Goal: Information Seeking & Learning: Check status

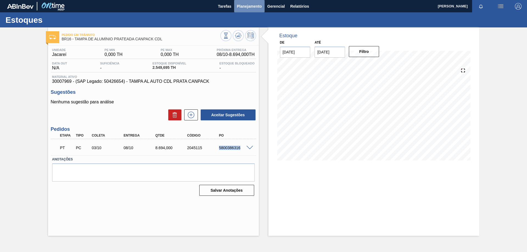
click at [254, 5] on span "Planejamento" at bounding box center [249, 6] width 25 height 7
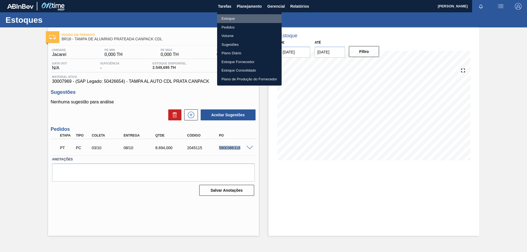
click at [227, 19] on li "Estoque" at bounding box center [249, 18] width 65 height 9
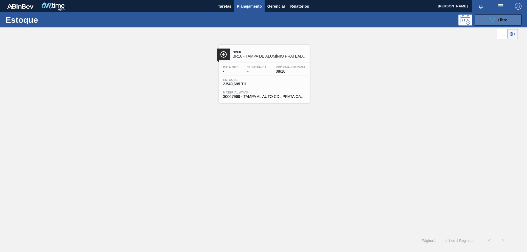
click at [499, 17] on div "089F7B8B-B2A5-4AFE-B5C0-19BA573D28AC Filtro" at bounding box center [498, 20] width 18 height 7
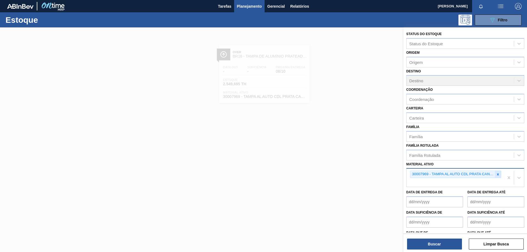
click at [498, 175] on icon at bounding box center [498, 175] width 4 height 4
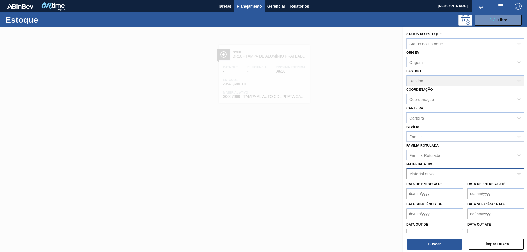
paste ativo "30003188"
type ativo "30003188"
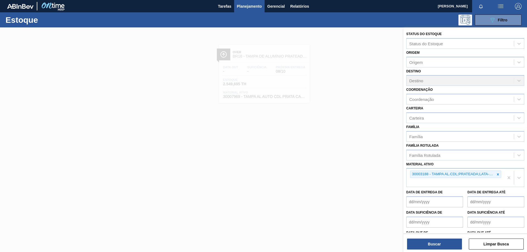
click at [418, 250] on div "Status do Estoque Status do Estoque Origem Origem Destino Destino Coordenação C…" at bounding box center [466, 140] width 124 height 226
click at [424, 246] on button "Buscar" at bounding box center [434, 244] width 55 height 11
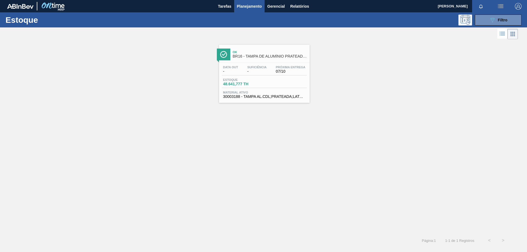
click at [297, 83] on div "Estoque 48.641,777 TH" at bounding box center [264, 83] width 85 height 10
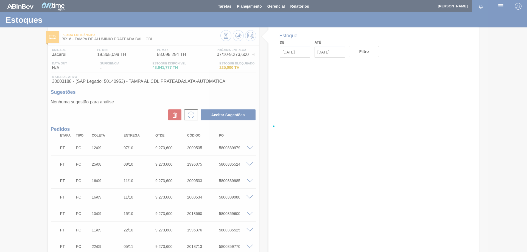
click at [269, 68] on div at bounding box center [263, 126] width 527 height 252
click at [351, 82] on div at bounding box center [263, 126] width 527 height 252
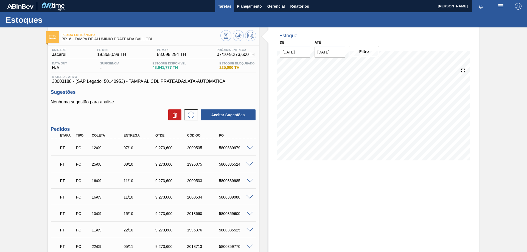
click at [232, 4] on button "Tarefas" at bounding box center [224, 6] width 19 height 12
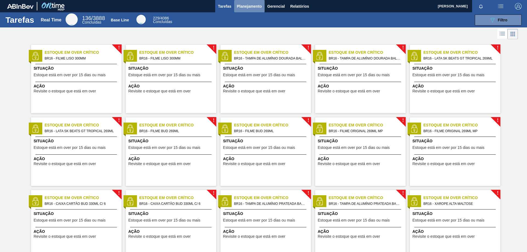
click at [247, 6] on span "Planejamento" at bounding box center [249, 6] width 25 height 7
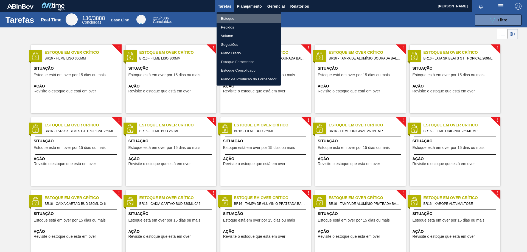
click at [231, 18] on li "Estoque" at bounding box center [249, 18] width 65 height 9
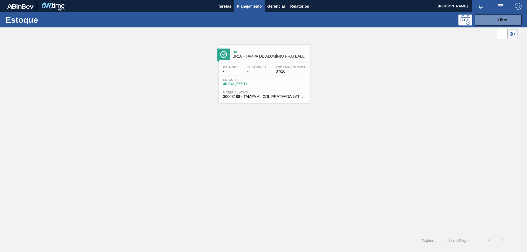
click at [503, 34] on icon at bounding box center [503, 34] width 4 height 0
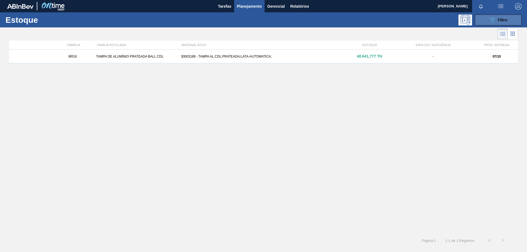
click at [495, 19] on icon "089F7B8B-B2A5-4AFE-B5C0-19BA573D28AC" at bounding box center [492, 20] width 7 height 7
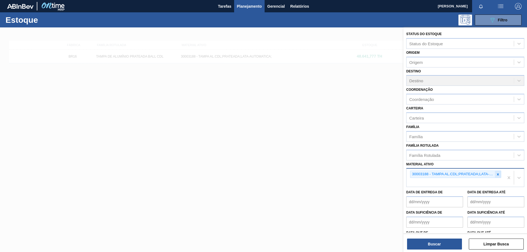
click at [496, 175] on icon at bounding box center [498, 175] width 4 height 4
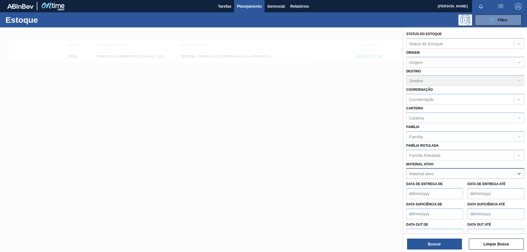
paste ativo "30017830"
type ativo "30017830"
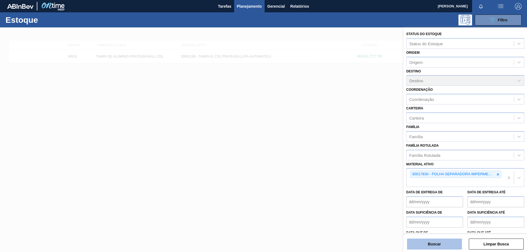
click at [446, 246] on button "Buscar" at bounding box center [434, 244] width 55 height 11
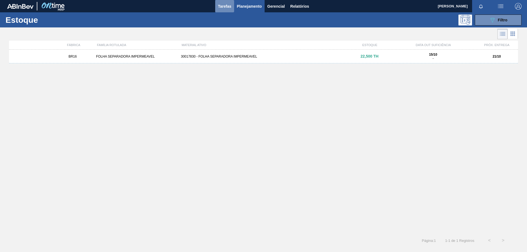
click at [230, 4] on span "Tarefas" at bounding box center [224, 6] width 13 height 7
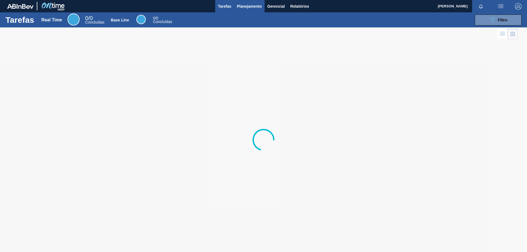
click at [248, 6] on span "Planejamento" at bounding box center [249, 6] width 25 height 7
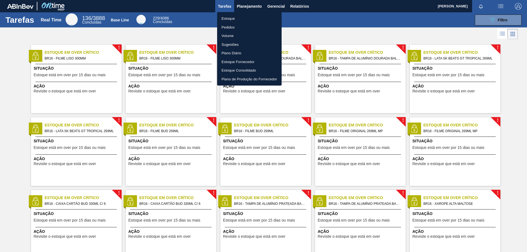
click at [230, 18] on li "Estoque" at bounding box center [249, 18] width 65 height 9
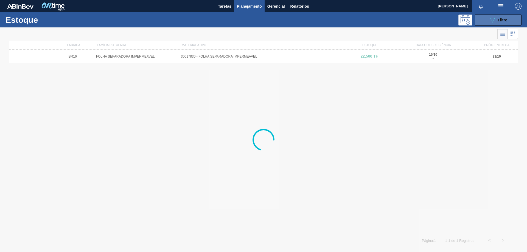
drag, startPoint x: 512, startPoint y: 17, endPoint x: 504, endPoint y: 20, distance: 7.8
click at [510, 18] on button "089F7B8B-B2A5-4AFE-B5C0-19BA573D28AC Filtro" at bounding box center [498, 20] width 47 height 11
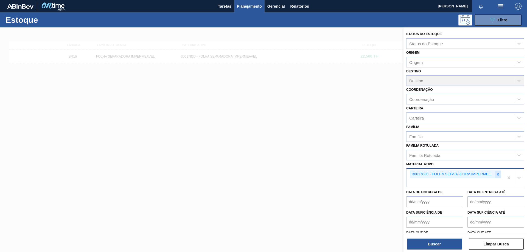
click at [498, 176] on icon at bounding box center [498, 175] width 4 height 4
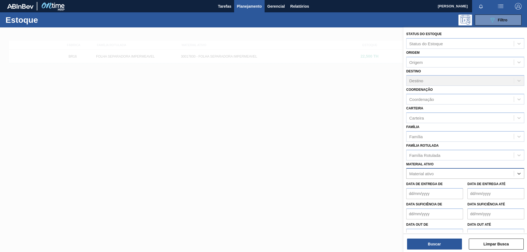
paste ativo "30017830"
type ativo "30017830"
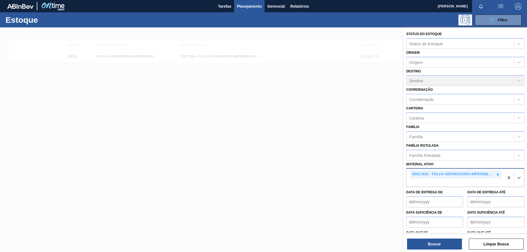
click at [440, 252] on div "Status do Estoque Status do Estoque Origem Origem Destino Destino Coordenação C…" at bounding box center [466, 140] width 124 height 226
click at [437, 245] on button "Buscar" at bounding box center [434, 244] width 55 height 11
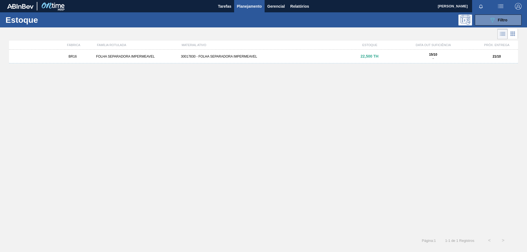
click at [194, 57] on div "30017830 - FOLHA SEPARADORA IMPERMEAVEL" at bounding box center [264, 57] width 170 height 4
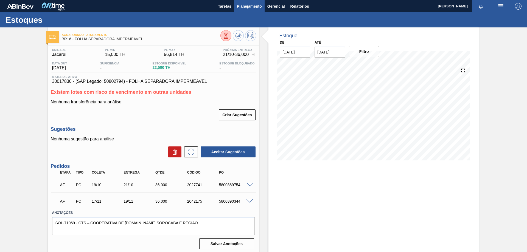
click at [242, 7] on span "Planejamento" at bounding box center [249, 6] width 25 height 7
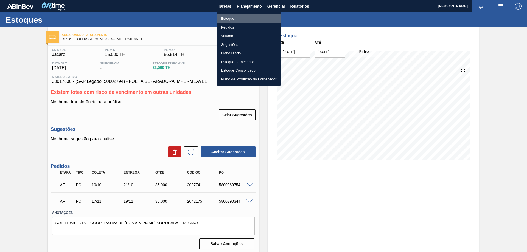
click at [231, 18] on li "Estoque" at bounding box center [249, 18] width 65 height 9
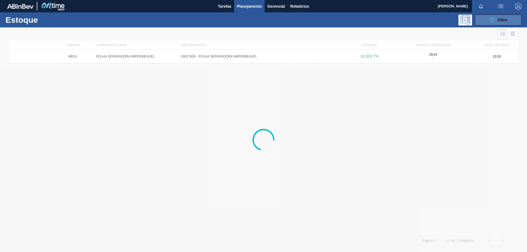
click at [505, 23] on div "089F7B8B-B2A5-4AFE-B5C0-19BA573D28AC Filtro" at bounding box center [498, 20] width 18 height 7
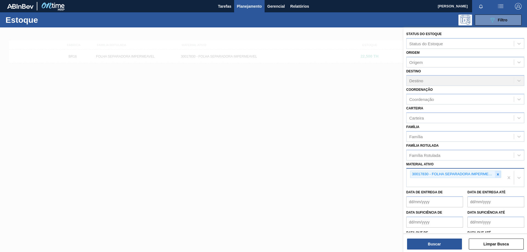
click at [498, 174] on icon at bounding box center [498, 175] width 4 height 4
paste ativo "30002293"
type ativo "30002293"
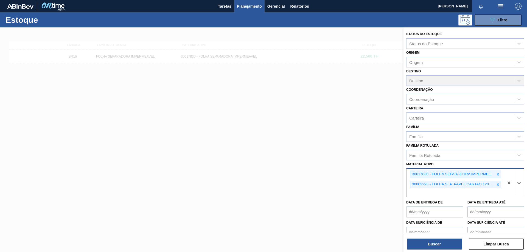
click at [498, 174] on icon at bounding box center [498, 175] width 4 height 4
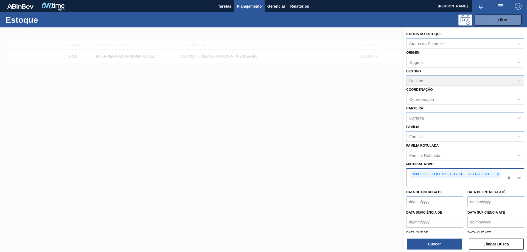
click at [498, 174] on icon at bounding box center [498, 175] width 4 height 4
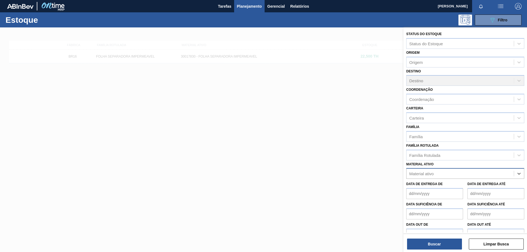
paste ativo "30002293"
type ativo "30002293"
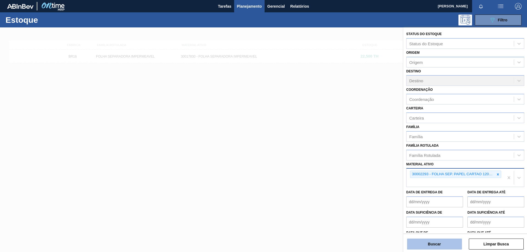
click at [441, 239] on button "Buscar" at bounding box center [434, 244] width 55 height 11
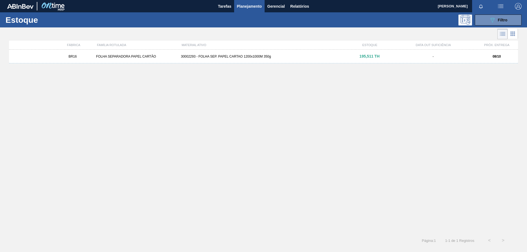
click at [441, 243] on div "Página : 1 1 - 1 de 1 Registros < >" at bounding box center [255, 241] width 510 height 14
click at [333, 125] on div "BR16 FOLHA SEPARADORA PAPEL CARTÃO 30002293 - FOLHA SEP. PAPEL CARTAO 1200x1000…" at bounding box center [263, 140] width 509 height 181
click at [150, 53] on div "BR16 FOLHA SEPARADORA PAPEL CARTÃO 30002293 - FOLHA SEP. PAPEL CARTAO 1200x1000…" at bounding box center [263, 57] width 509 height 14
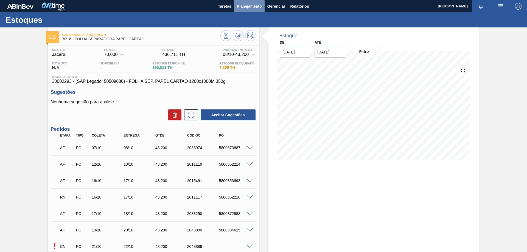
click at [258, 7] on span "Planejamento" at bounding box center [249, 6] width 25 height 7
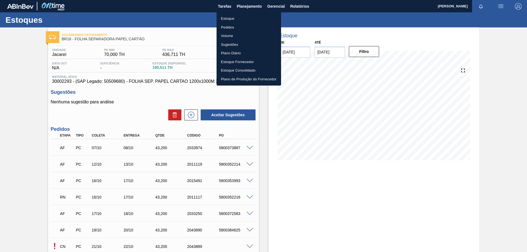
click at [230, 17] on li "Estoque" at bounding box center [249, 18] width 65 height 9
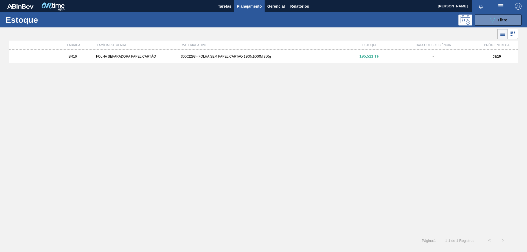
click at [510, 36] on icon at bounding box center [513, 33] width 7 height 7
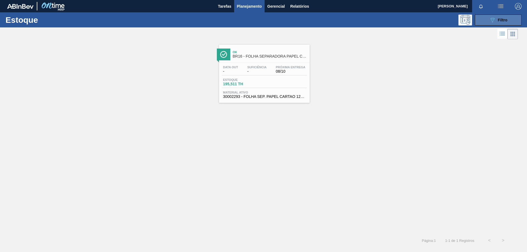
click at [502, 21] on span "Filtro" at bounding box center [503, 20] width 10 height 4
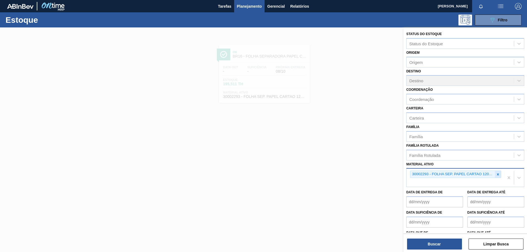
click at [497, 174] on icon at bounding box center [498, 175] width 4 height 4
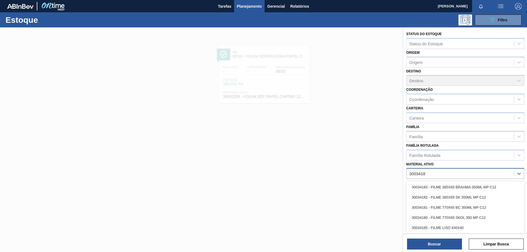
type ativo "30034180"
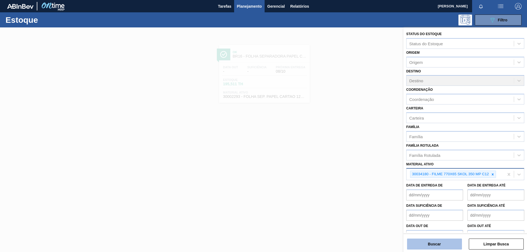
click at [445, 243] on button "Buscar" at bounding box center [434, 244] width 55 height 11
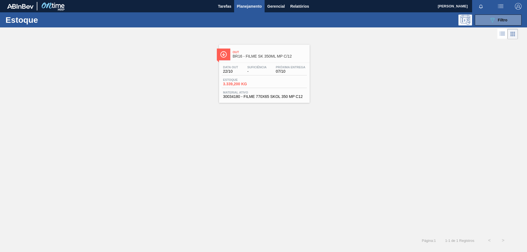
click at [292, 79] on div "Estoque 3.339,200 KG" at bounding box center [264, 83] width 85 height 10
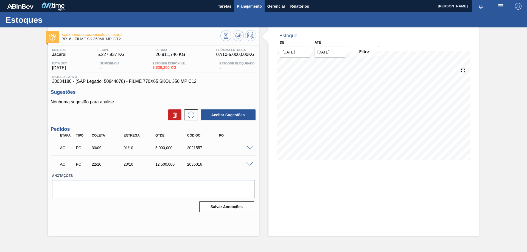
click at [239, 7] on span "Planejamento" at bounding box center [249, 6] width 25 height 7
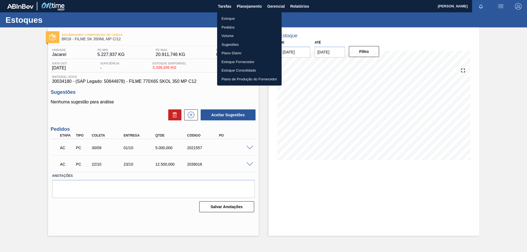
click at [228, 19] on li "Estoque" at bounding box center [249, 18] width 65 height 9
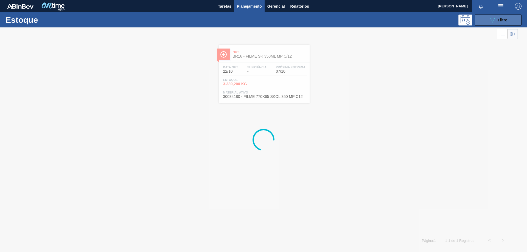
click at [491, 19] on icon "089F7B8B-B2A5-4AFE-B5C0-19BA573D28AC" at bounding box center [492, 20] width 7 height 7
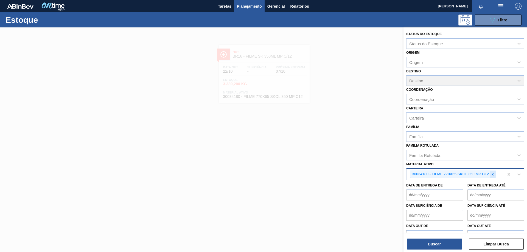
click at [492, 176] on icon at bounding box center [493, 175] width 4 height 4
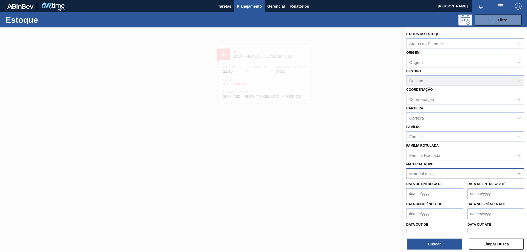
paste ativo "30007970"
type ativo "30007970"
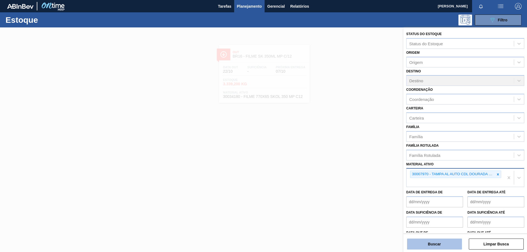
click at [449, 243] on button "Buscar" at bounding box center [434, 244] width 55 height 11
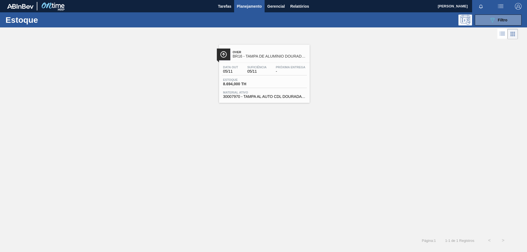
click at [295, 79] on div "Estoque 8.694,000 TH" at bounding box center [264, 83] width 85 height 10
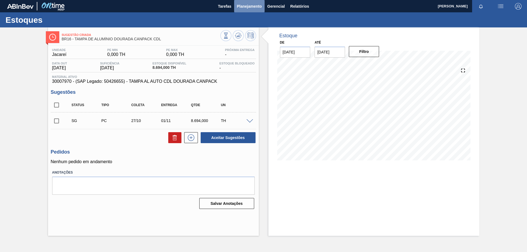
click at [253, 6] on span "Planejamento" at bounding box center [249, 6] width 25 height 7
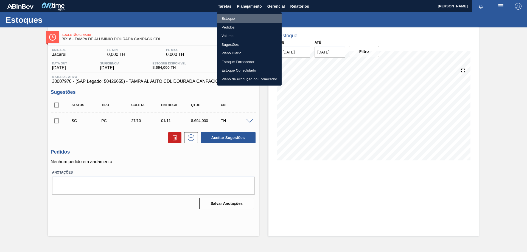
click at [230, 18] on li "Estoque" at bounding box center [249, 18] width 65 height 9
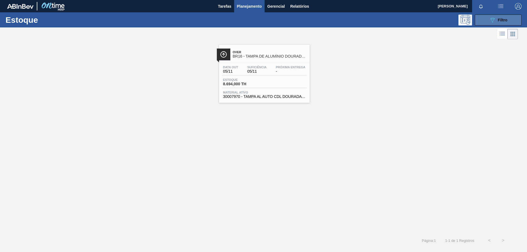
click at [495, 19] on icon "089F7B8B-B2A5-4AFE-B5C0-19BA573D28AC" at bounding box center [492, 20] width 7 height 7
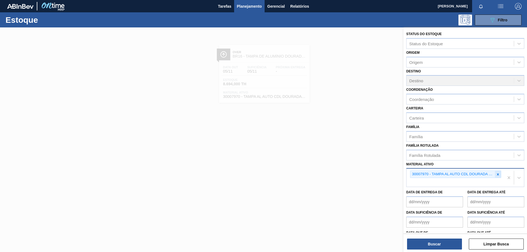
click at [498, 176] on icon at bounding box center [498, 175] width 4 height 4
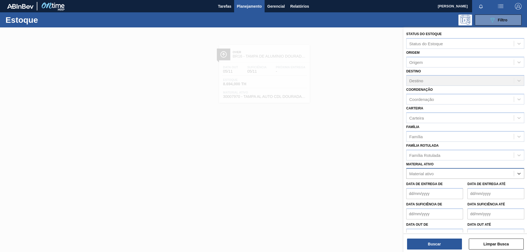
paste ativo "30033775"
type ativo "30033775"
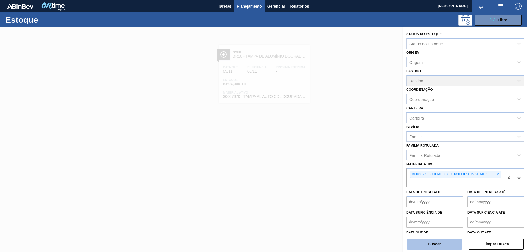
click at [445, 242] on button "Buscar" at bounding box center [434, 244] width 55 height 11
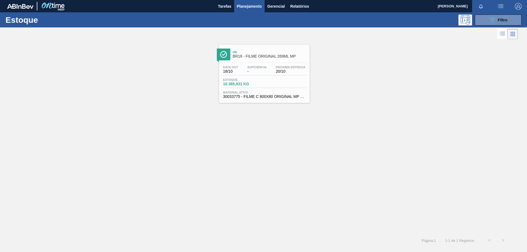
click at [282, 75] on div "Data [DATE] Suficiência - Próxima Entrega 20/10" at bounding box center [264, 71] width 85 height 10
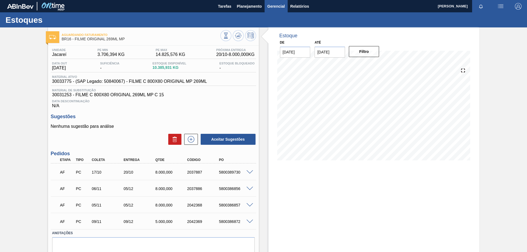
click at [273, 5] on span "Gerencial" at bounding box center [276, 6] width 18 height 7
click at [248, 4] on div at bounding box center [263, 126] width 527 height 252
click at [244, 6] on span "Planejamento" at bounding box center [249, 6] width 25 height 7
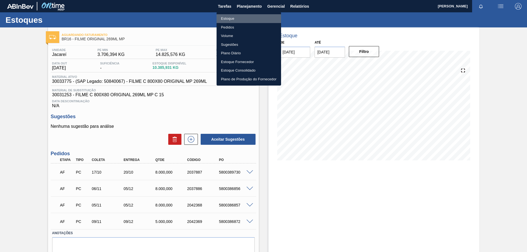
click at [233, 18] on li "Estoque" at bounding box center [249, 18] width 65 height 9
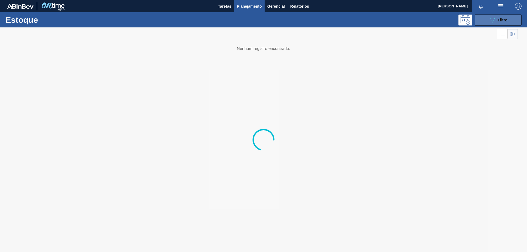
click at [487, 21] on button "089F7B8B-B2A5-4AFE-B5C0-19BA573D28AC Filtro" at bounding box center [498, 20] width 47 height 11
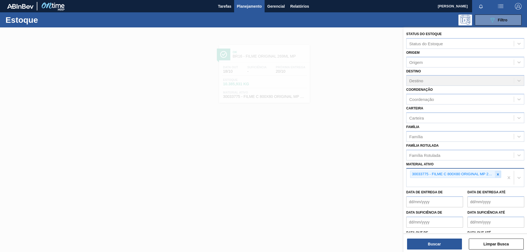
click at [498, 173] on icon at bounding box center [498, 175] width 4 height 4
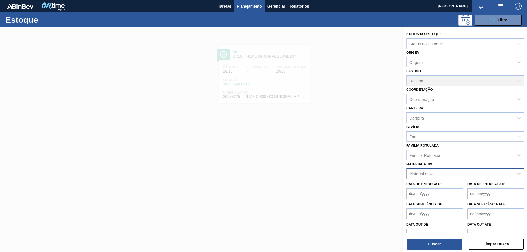
paste ativo "30034180"
type ativo "30034180"
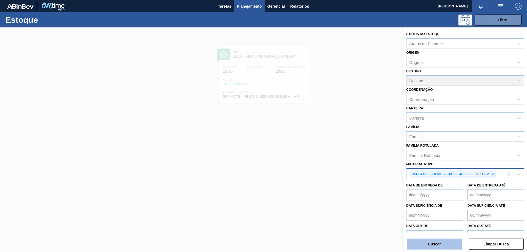
click at [433, 246] on button "Buscar" at bounding box center [434, 244] width 55 height 11
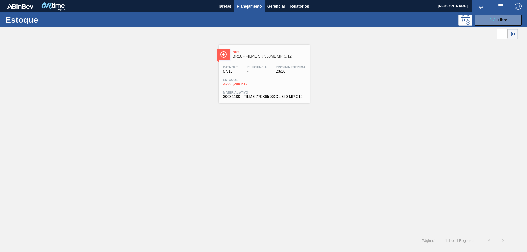
click at [301, 71] on span "23/10" at bounding box center [291, 71] width 30 height 4
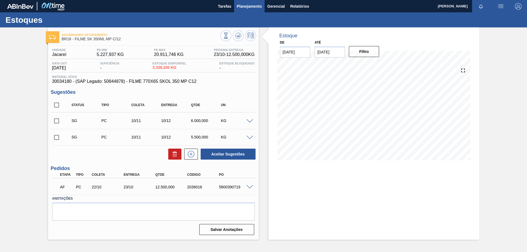
click at [239, 5] on span "Planejamento" at bounding box center [249, 6] width 25 height 7
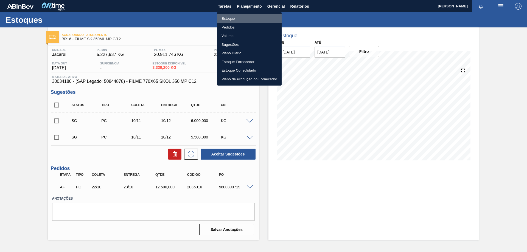
click at [231, 17] on li "Estoque" at bounding box center [249, 18] width 65 height 9
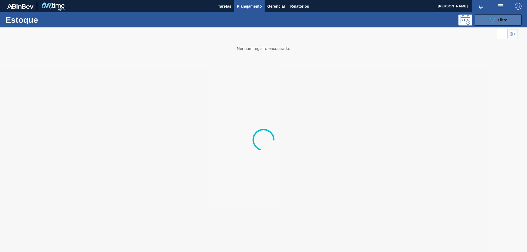
click at [493, 19] on icon "089F7B8B-B2A5-4AFE-B5C0-19BA573D28AC" at bounding box center [492, 20] width 7 height 7
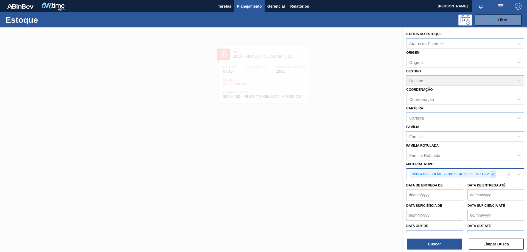
click at [494, 174] on icon at bounding box center [493, 175] width 2 height 2
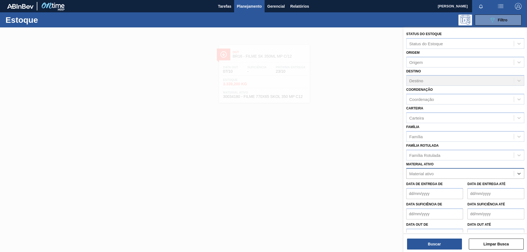
paste ativo "30007850"
type ativo "30007850"
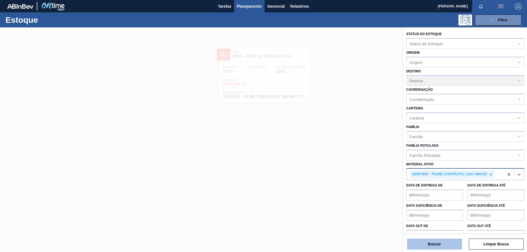
click at [451, 245] on button "Buscar" at bounding box center [434, 244] width 55 height 11
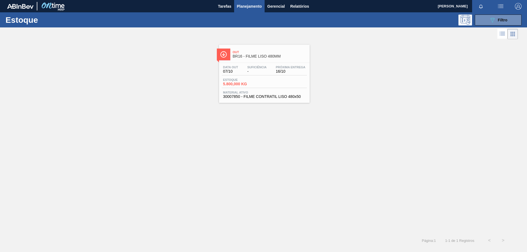
click at [296, 83] on div "Estoque 5.800,000 KG" at bounding box center [264, 83] width 85 height 10
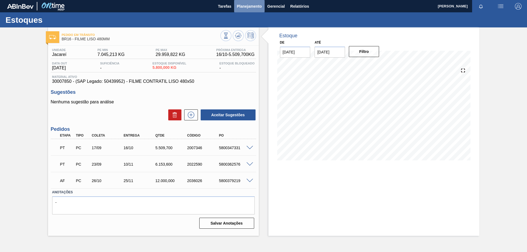
click at [259, 6] on span "Planejamento" at bounding box center [249, 6] width 25 height 7
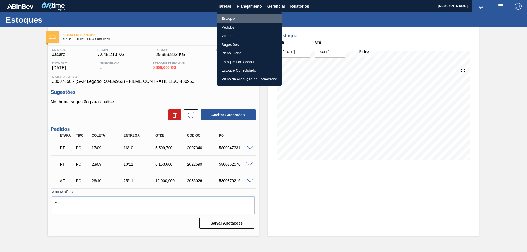
click at [232, 20] on li "Estoque" at bounding box center [249, 18] width 65 height 9
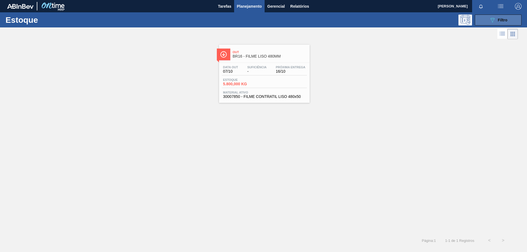
click at [508, 18] on button "089F7B8B-B2A5-4AFE-B5C0-19BA573D28AC Filtro" at bounding box center [498, 20] width 47 height 11
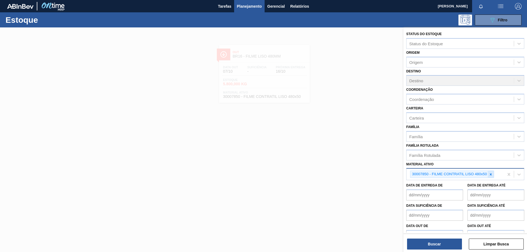
click at [491, 175] on icon at bounding box center [491, 175] width 4 height 4
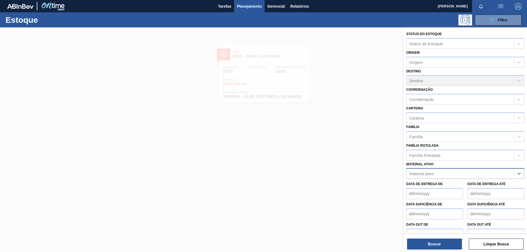
paste ativo "30012506"
type ativo "30012506"
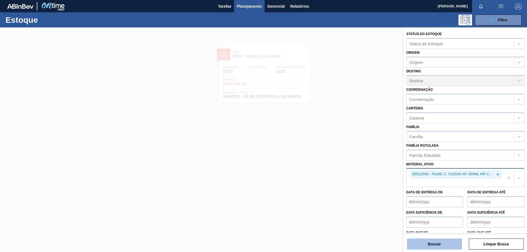
click at [451, 250] on button "Buscar" at bounding box center [434, 244] width 55 height 11
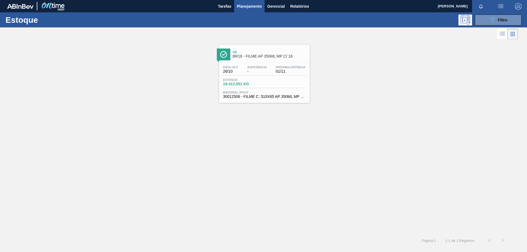
click at [286, 84] on div "Estoque 19.413,551 KG" at bounding box center [264, 83] width 85 height 10
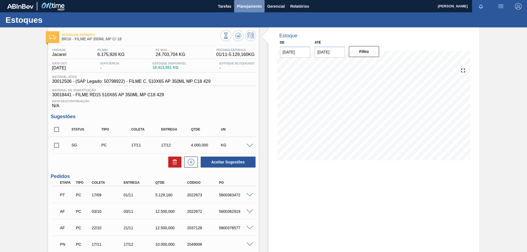
click at [257, 9] on span "Planejamento" at bounding box center [249, 6] width 25 height 7
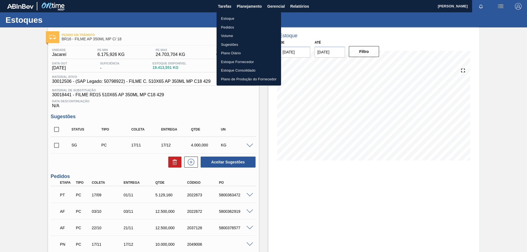
click at [232, 18] on li "Estoque" at bounding box center [249, 18] width 65 height 9
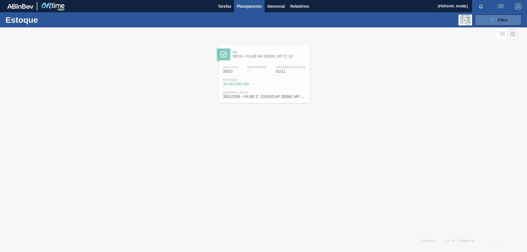
click at [507, 20] on span "Filtro" at bounding box center [503, 20] width 10 height 4
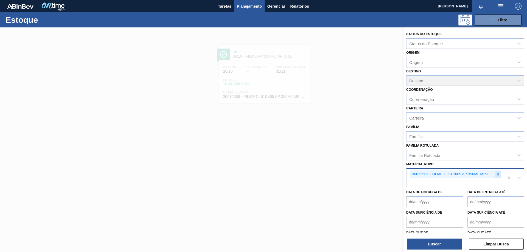
click at [498, 174] on icon at bounding box center [498, 175] width 4 height 4
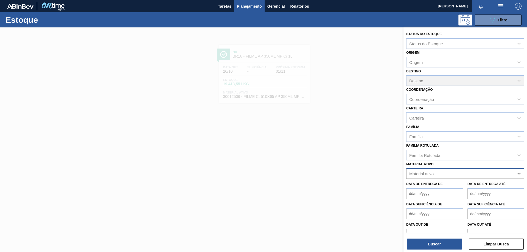
paste ativo "30012485"
type ativo "30012485"
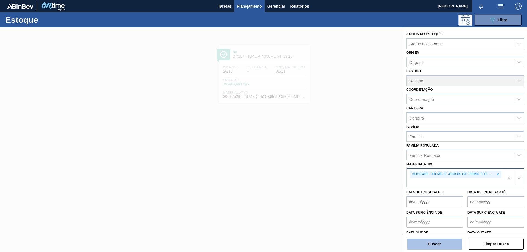
click at [434, 244] on button "Buscar" at bounding box center [434, 244] width 55 height 11
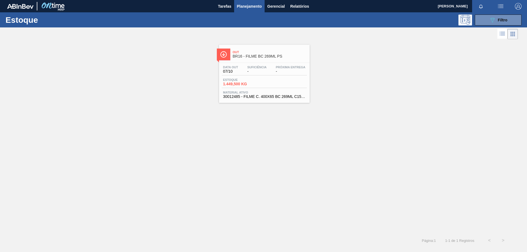
click at [299, 90] on div "Data [DATE] Suficiência - Próxima Entrega - Estoque 1.449,500 KG Material ativo…" at bounding box center [264, 81] width 91 height 37
